Goal: Navigation & Orientation: Find specific page/section

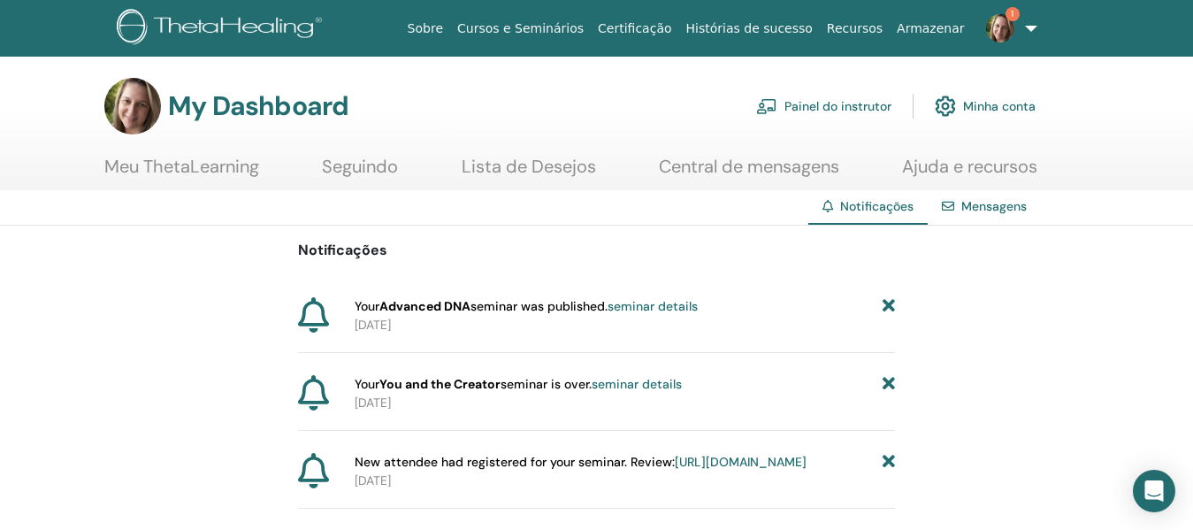
click at [1001, 23] on img at bounding box center [1000, 28] width 28 height 28
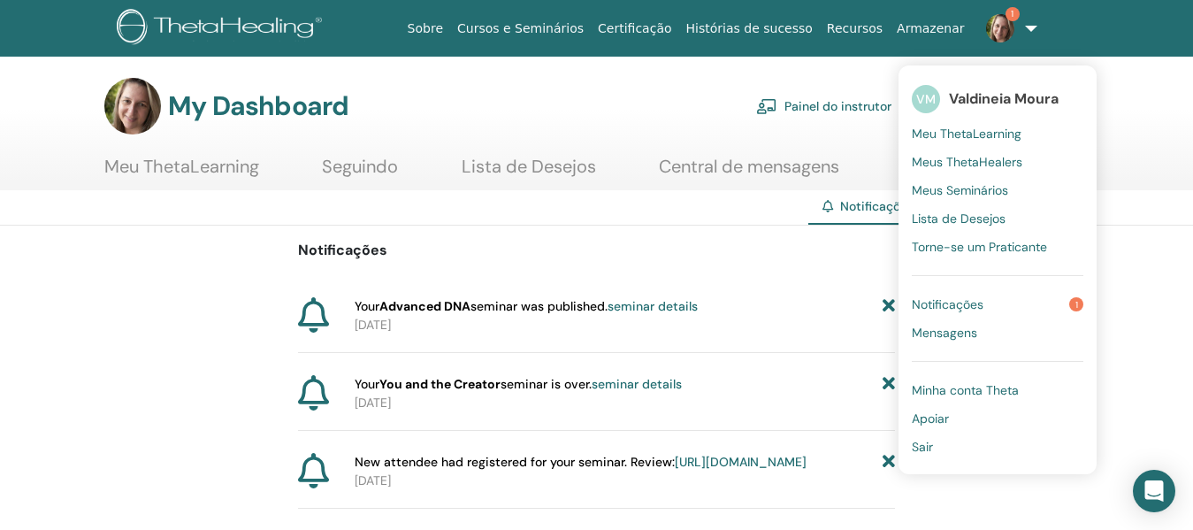
click at [986, 301] on link "Notificações 1" at bounding box center [998, 304] width 172 height 28
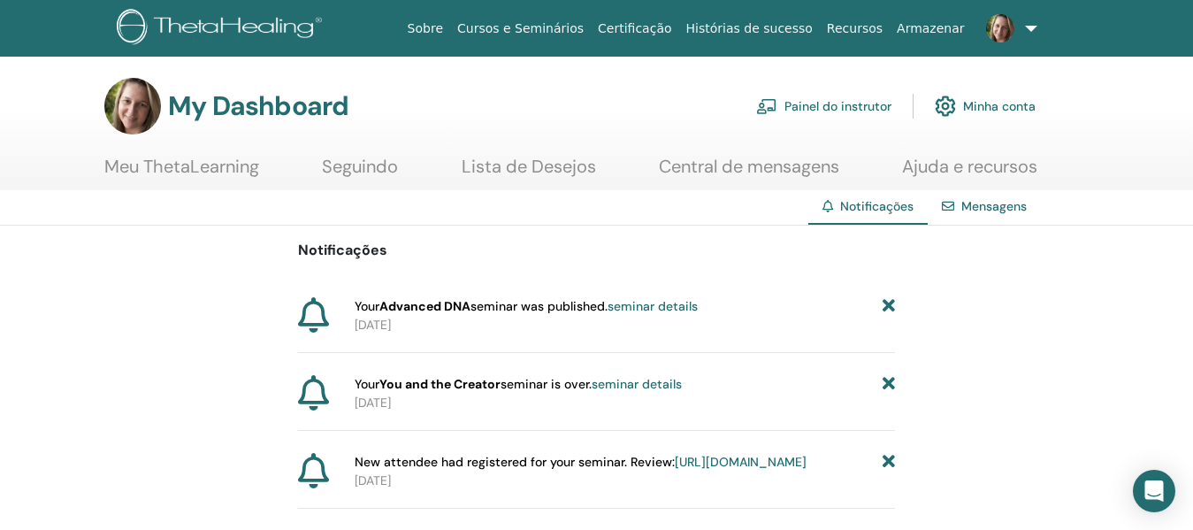
click at [844, 105] on link "Painel do instrutor" at bounding box center [823, 106] width 135 height 39
